Goal: Task Accomplishment & Management: Complete application form

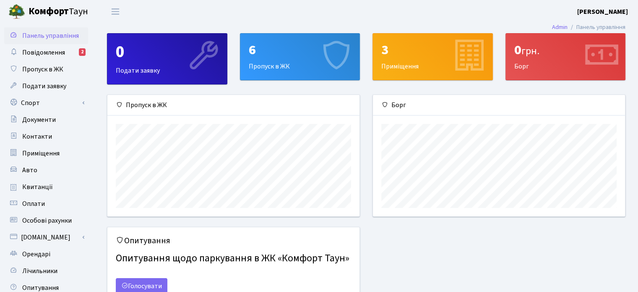
scroll to position [121, 252]
click at [263, 67] on div "6 Пропуск в ЖК" at bounding box center [300, 57] width 120 height 46
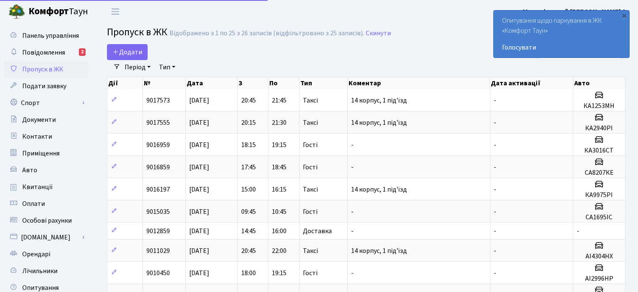
select select "25"
click at [129, 50] on span "Додати" at bounding box center [127, 51] width 30 height 9
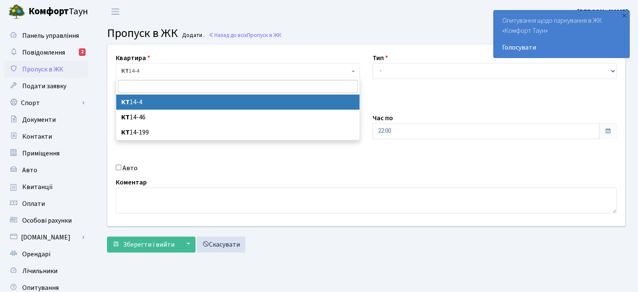
click at [176, 69] on span "КТ 14-4" at bounding box center [235, 71] width 228 height 8
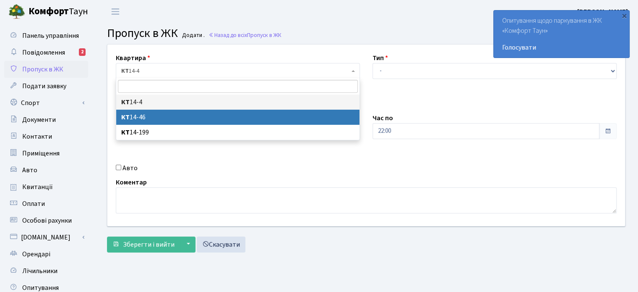
select select "7423"
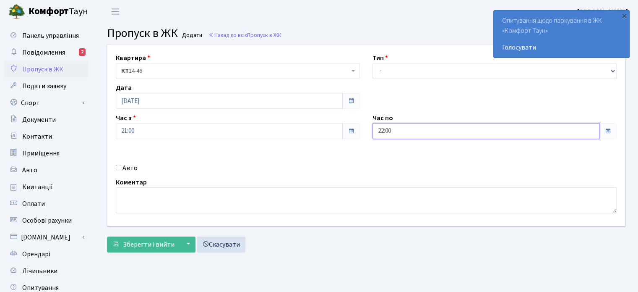
click at [381, 130] on input "22:00" at bounding box center [486, 131] width 227 height 16
type input "23:00"
click at [179, 198] on textarea at bounding box center [366, 200] width 501 height 26
click at [117, 166] on input "Авто" at bounding box center [118, 166] width 5 height 5
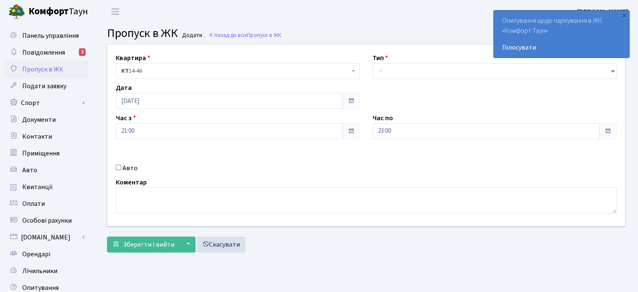
checkbox input "true"
paste input "АН7754ІТ"
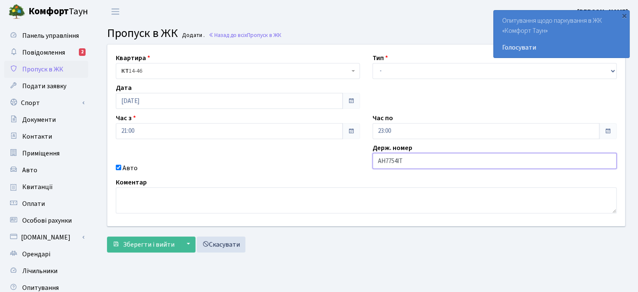
type input "АН7754ІТ"
click at [137, 198] on textarea at bounding box center [366, 200] width 501 height 26
click at [163, 195] on textarea "14 корпус, 2 підїзд" at bounding box center [366, 200] width 501 height 26
click at [189, 198] on textarea "14 корпус, 2 під'їзд" at bounding box center [366, 200] width 501 height 26
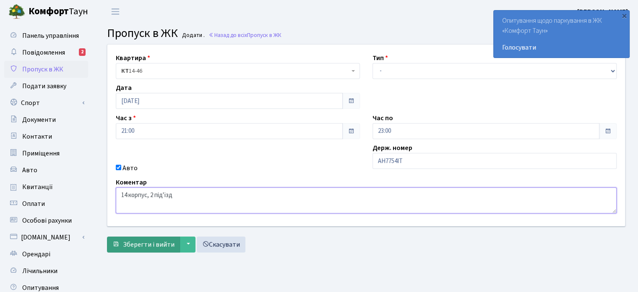
type textarea "14 корпус, 2 під'їзд"
click at [140, 240] on span "Зберегти і вийти" at bounding box center [149, 244] width 52 height 9
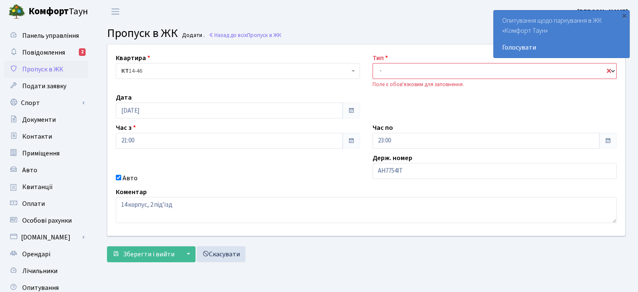
click at [389, 69] on select "- Доставка Таксі Гості Сервіс" at bounding box center [495, 71] width 244 height 16
select select "2"
click at [373, 63] on select "- Доставка Таксі Гості Сервіс" at bounding box center [495, 71] width 244 height 16
click at [143, 254] on span "Зберегти і вийти" at bounding box center [149, 253] width 52 height 9
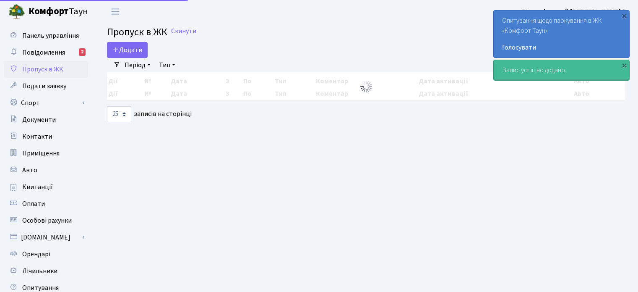
select select "25"
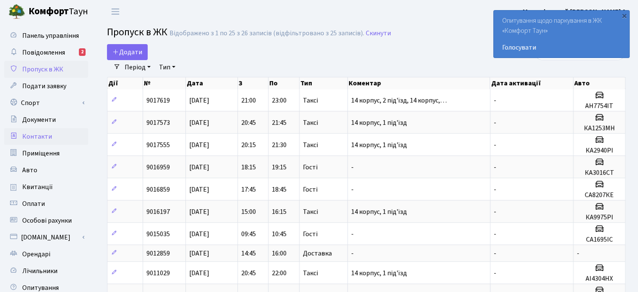
click at [34, 138] on span "Контакти" at bounding box center [37, 136] width 30 height 9
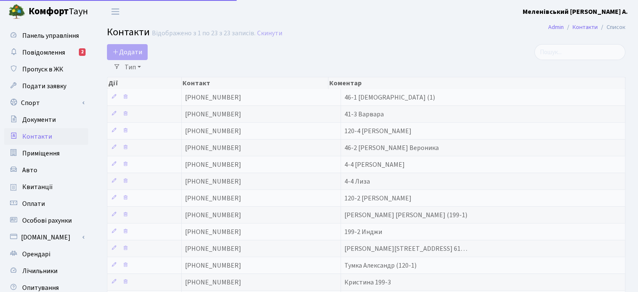
select select "25"
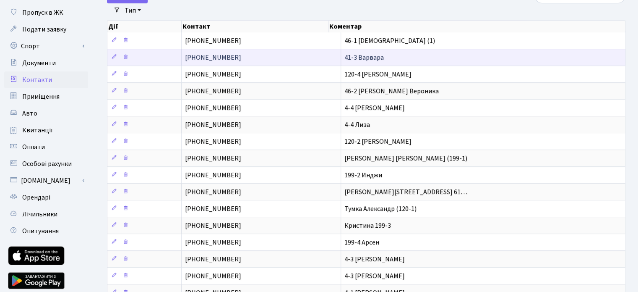
scroll to position [42, 0]
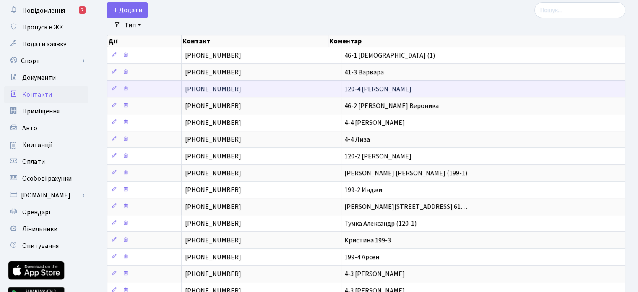
drag, startPoint x: 227, startPoint y: 91, endPoint x: 184, endPoint y: 93, distance: 43.3
click at [184, 93] on td "[PHONE_NUMBER]" at bounding box center [261, 88] width 159 height 17
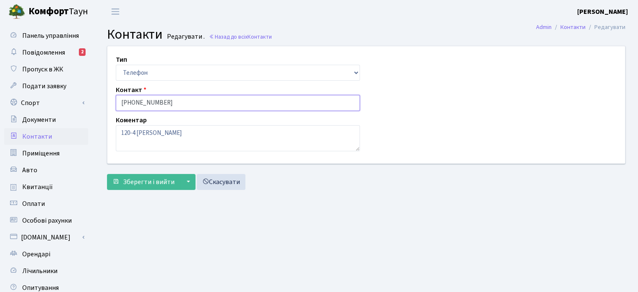
drag, startPoint x: 162, startPoint y: 104, endPoint x: 117, endPoint y: 111, distance: 46.2
click at [117, 111] on div "Тип Email Телефон Контакт +30935911657 Коментар 120-4 Андрей" at bounding box center [366, 104] width 530 height 117
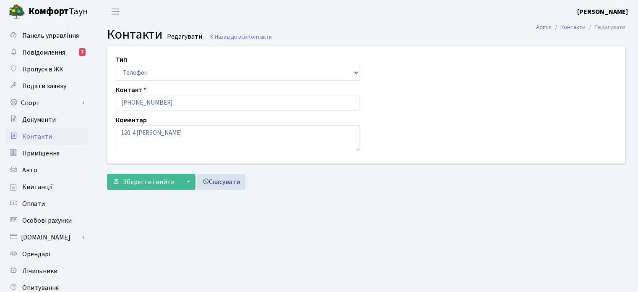
click at [31, 135] on span "Контакти" at bounding box center [37, 136] width 30 height 9
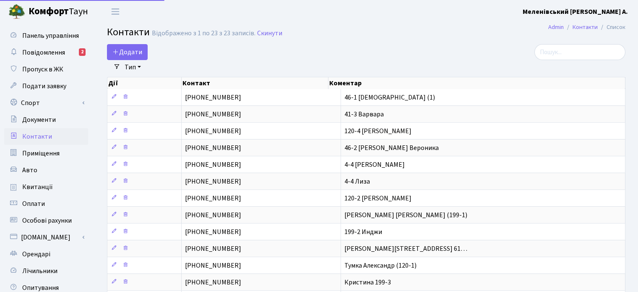
select select "25"
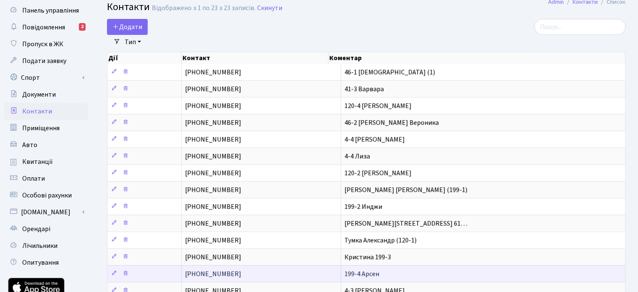
scroll to position [24, 0]
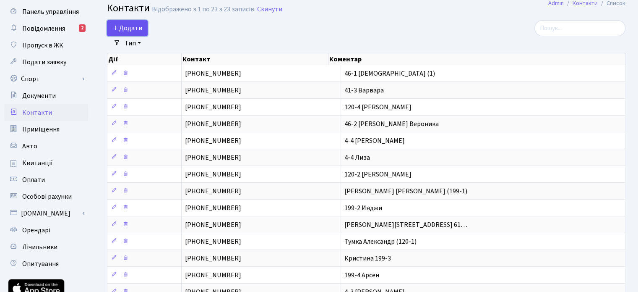
click at [127, 28] on span "Додати" at bounding box center [127, 27] width 30 height 9
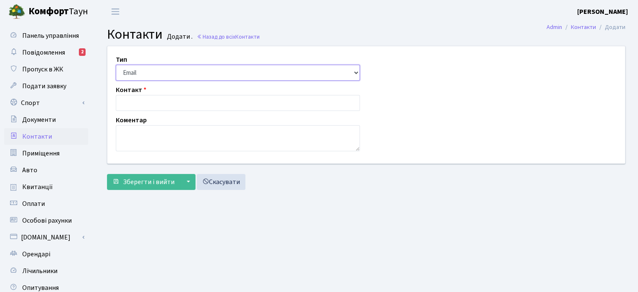
drag, startPoint x: 155, startPoint y: 74, endPoint x: 154, endPoint y: 78, distance: 4.6
click at [155, 74] on select "Email Телефон" at bounding box center [238, 73] width 244 height 16
select select "1"
click at [116, 65] on select "Email Телефон" at bounding box center [238, 73] width 244 height 16
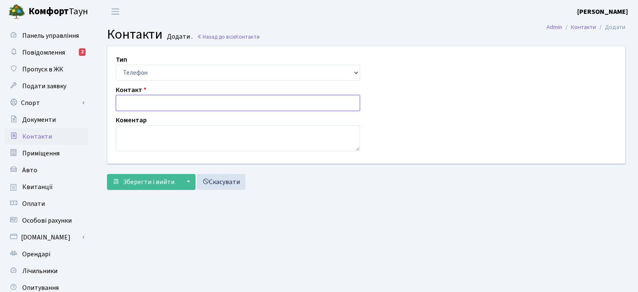
click at [151, 99] on input "text" at bounding box center [238, 103] width 244 height 16
type input "[PHONE_NUMBER]"
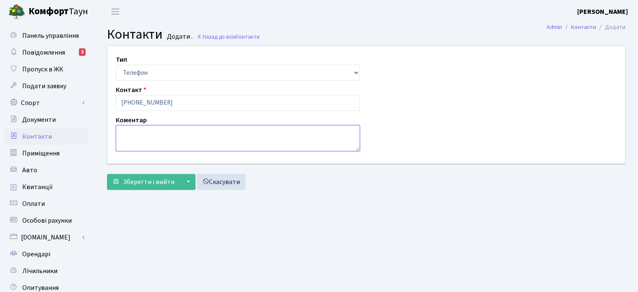
click at [132, 132] on textarea at bounding box center [238, 138] width 244 height 26
type textarea "199-4 Арсен"
click at [136, 179] on span "Зберегти і вийти" at bounding box center [149, 181] width 52 height 9
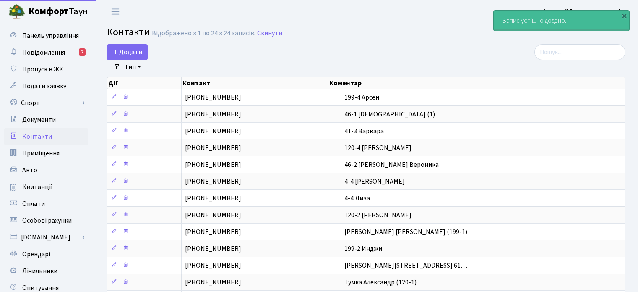
select select "25"
